Goal: Navigation & Orientation: Find specific page/section

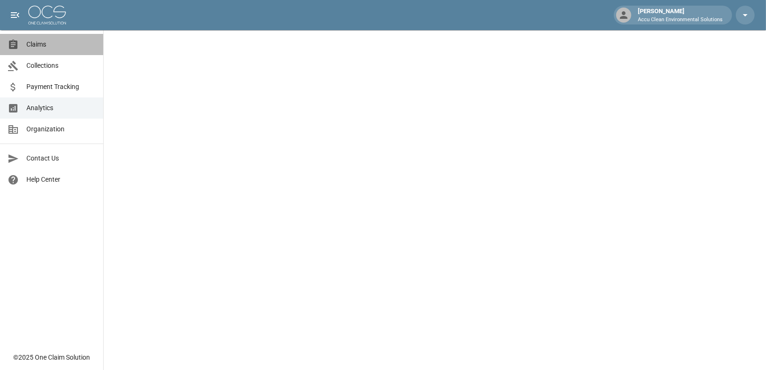
click at [37, 46] on span "Claims" at bounding box center [60, 45] width 69 height 10
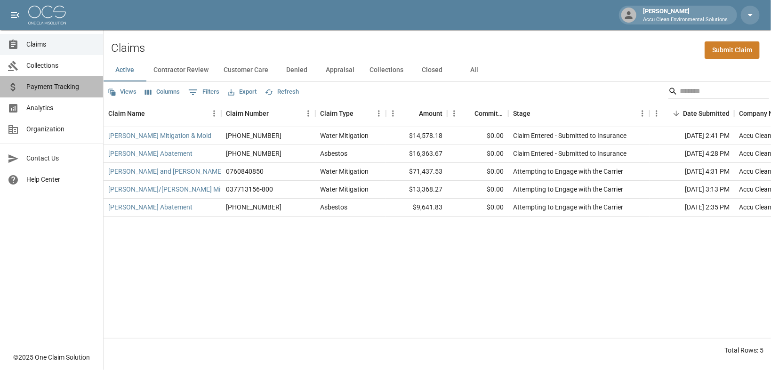
click at [54, 92] on span "Payment Tracking" at bounding box center [60, 87] width 69 height 10
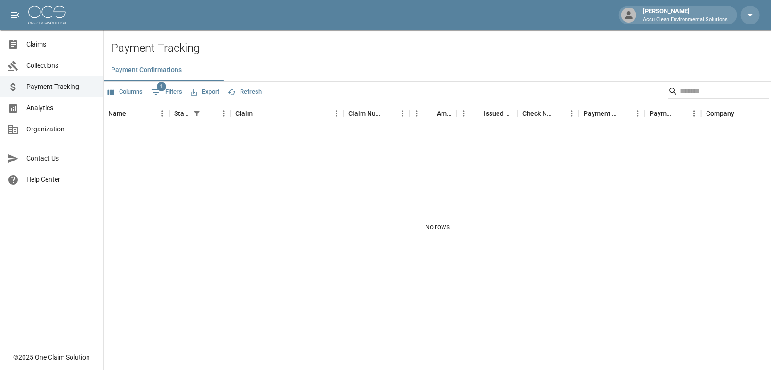
click at [35, 70] on span "Collections" at bounding box center [60, 66] width 69 height 10
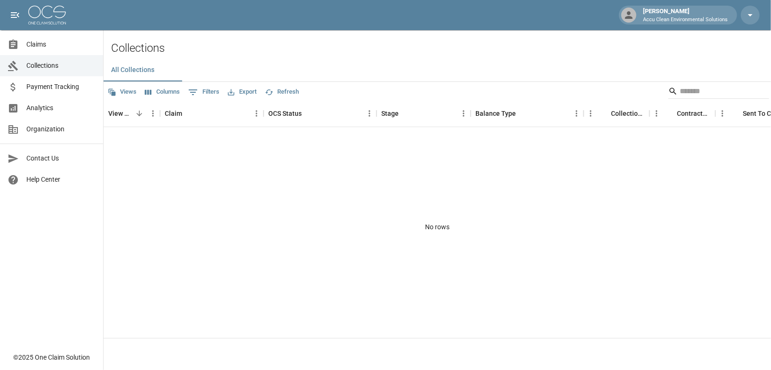
click at [36, 46] on span "Claims" at bounding box center [60, 45] width 69 height 10
